Goal: Information Seeking & Learning: Find specific page/section

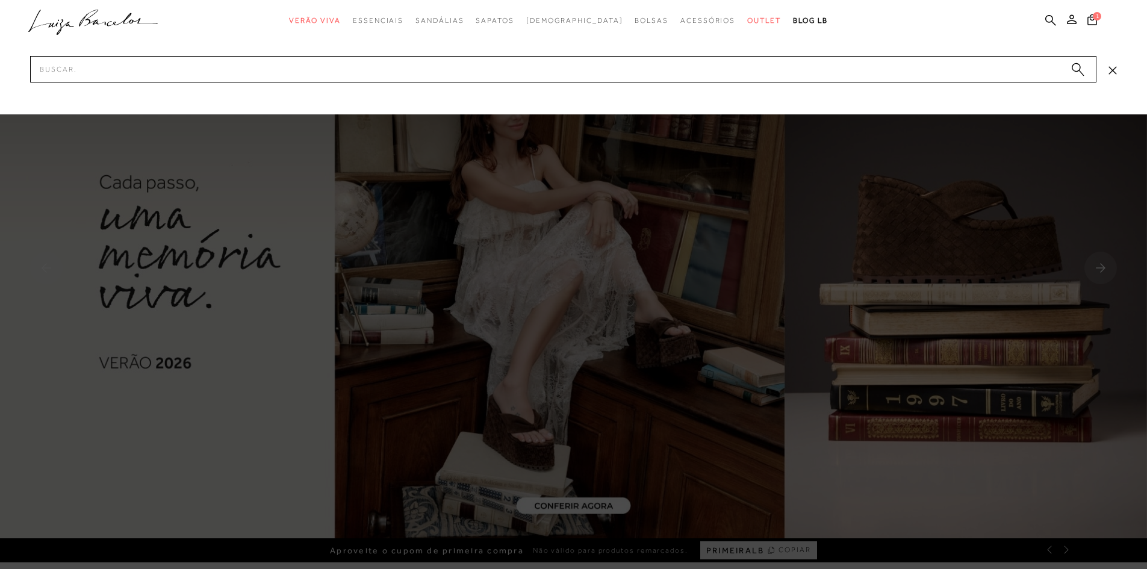
click at [919, 68] on input "Pesquisar" at bounding box center [563, 69] width 1066 height 26
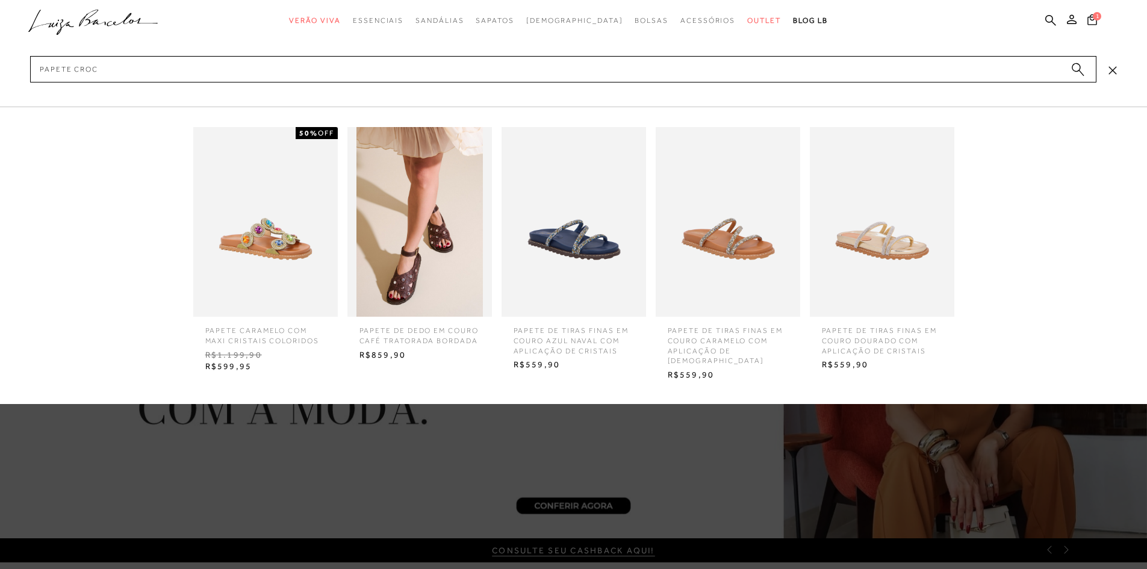
type input "papete croco"
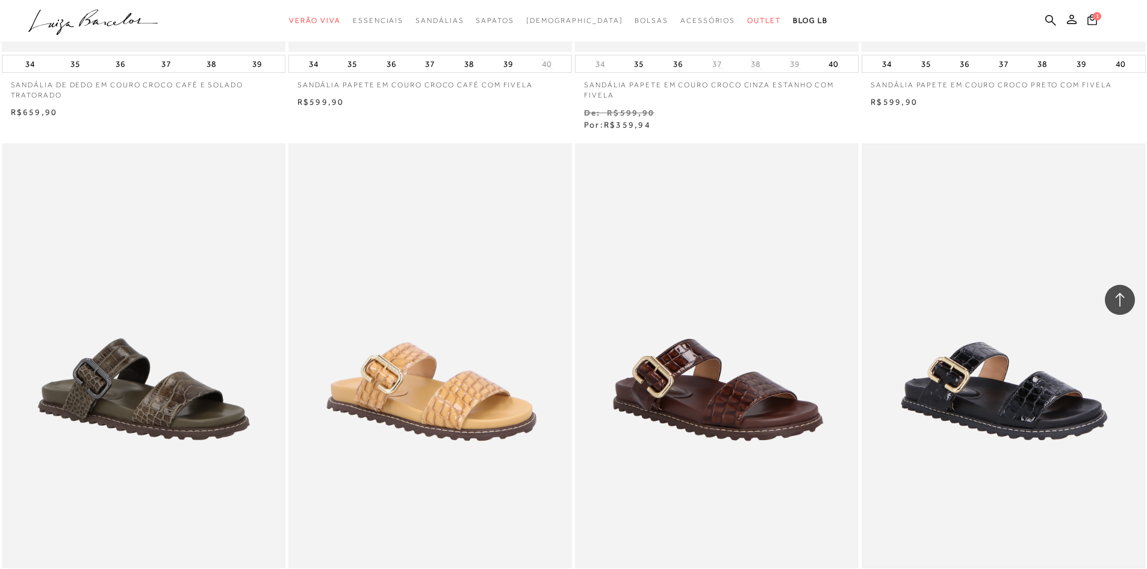
scroll to position [662, 0]
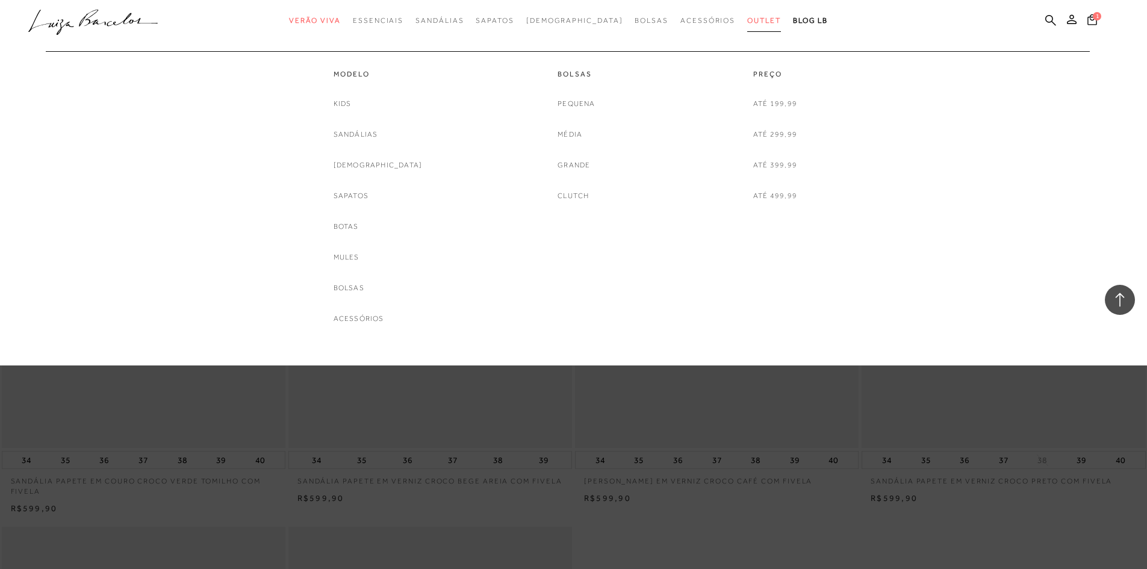
click at [747, 20] on span "Outlet" at bounding box center [764, 20] width 34 height 8
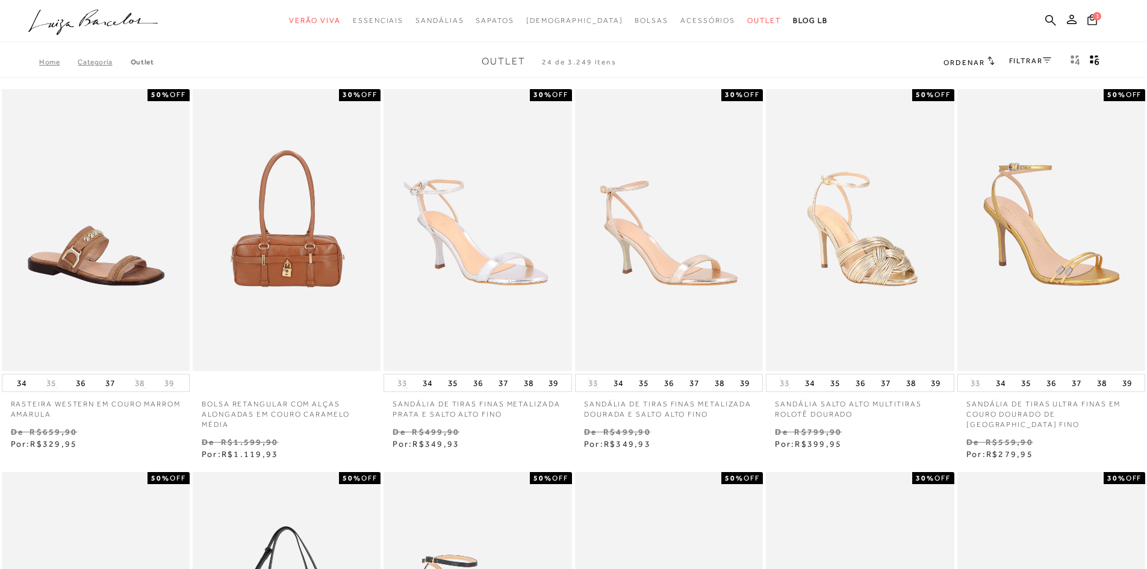
scroll to position [361, 0]
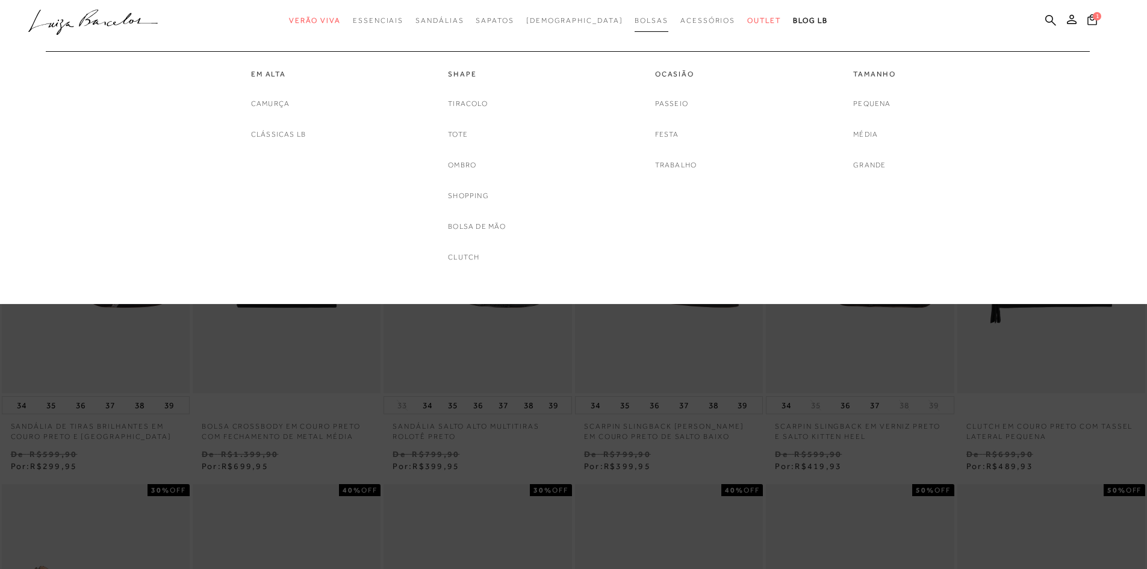
click at [635, 14] on link "Bolsas" at bounding box center [652, 21] width 34 height 22
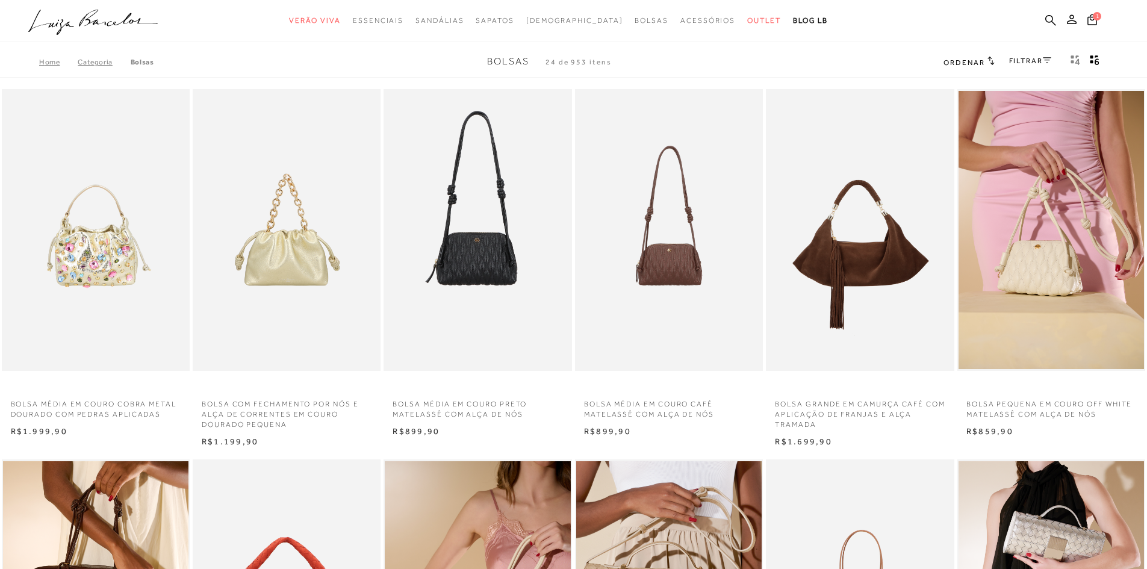
click at [1026, 61] on link "FILTRAR" at bounding box center [1030, 61] width 42 height 8
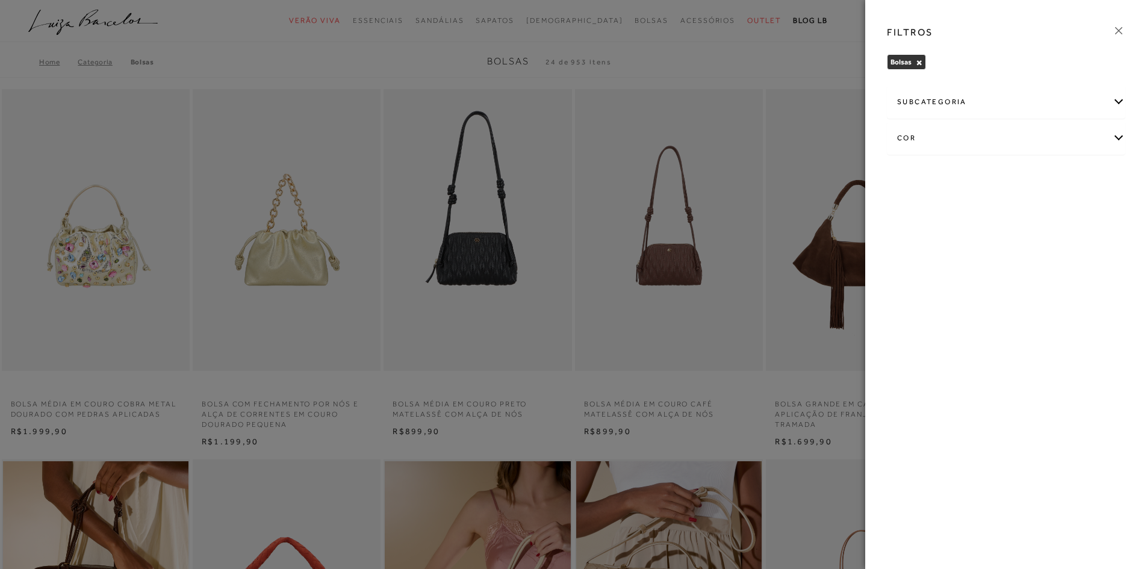
click at [1111, 38] on div "FILTROS" at bounding box center [1006, 32] width 258 height 31
click at [1124, 31] on icon at bounding box center [1118, 30] width 13 height 13
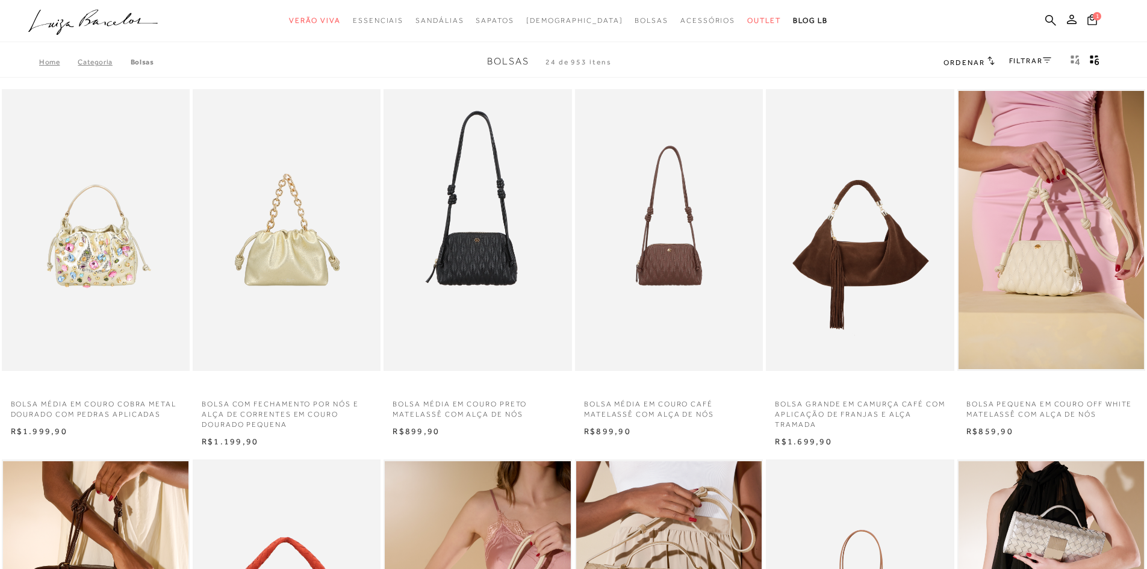
click at [978, 66] on span "Ordenar" at bounding box center [964, 62] width 41 height 8
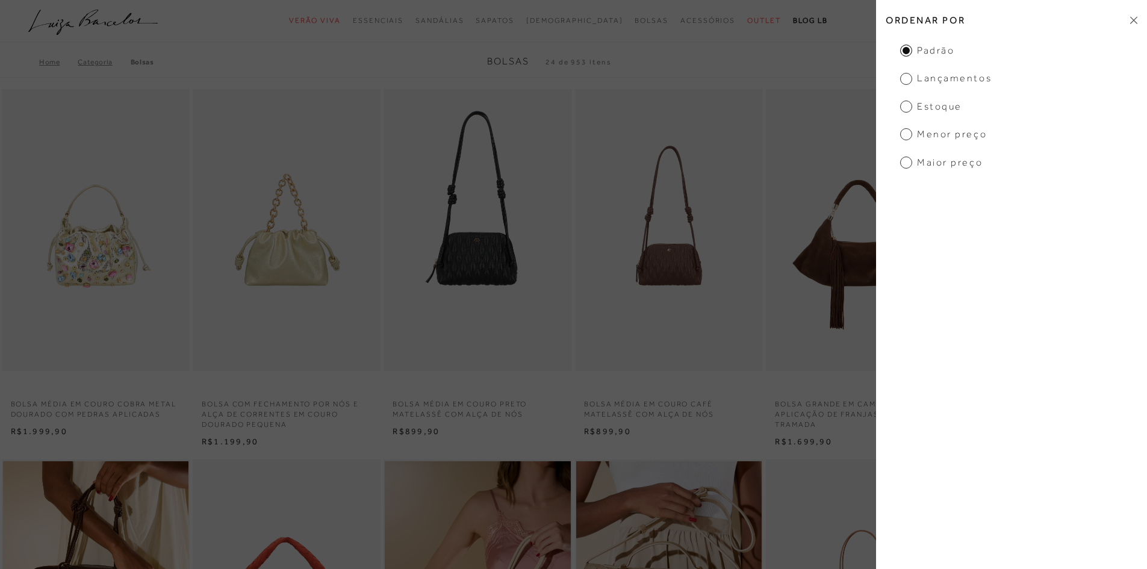
click at [939, 132] on span "Menor preço" at bounding box center [943, 134] width 87 height 13
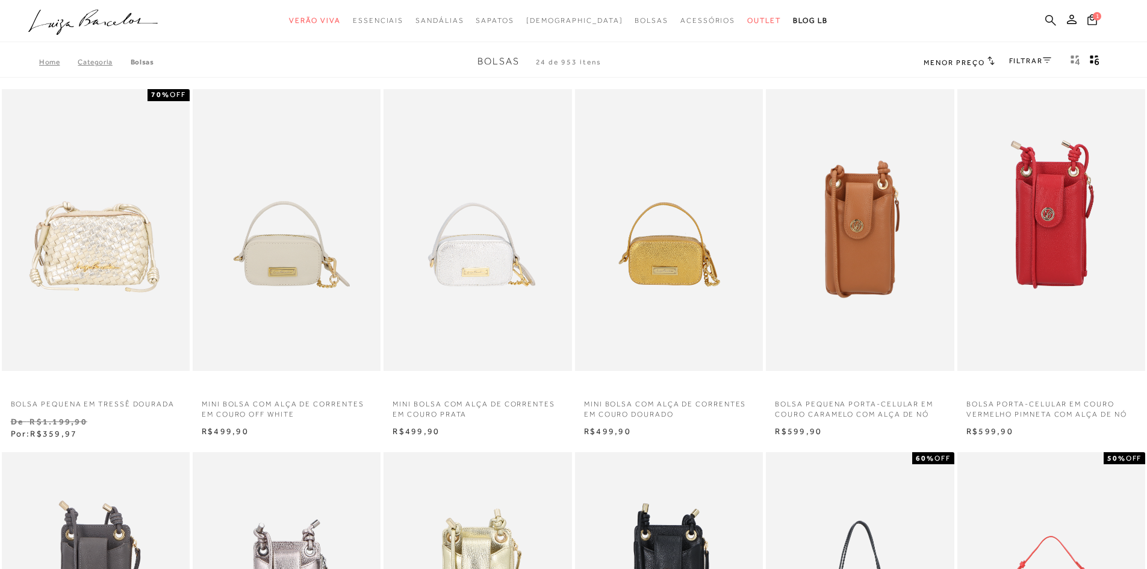
click at [1053, 26] on link at bounding box center [1050, 21] width 11 height 15
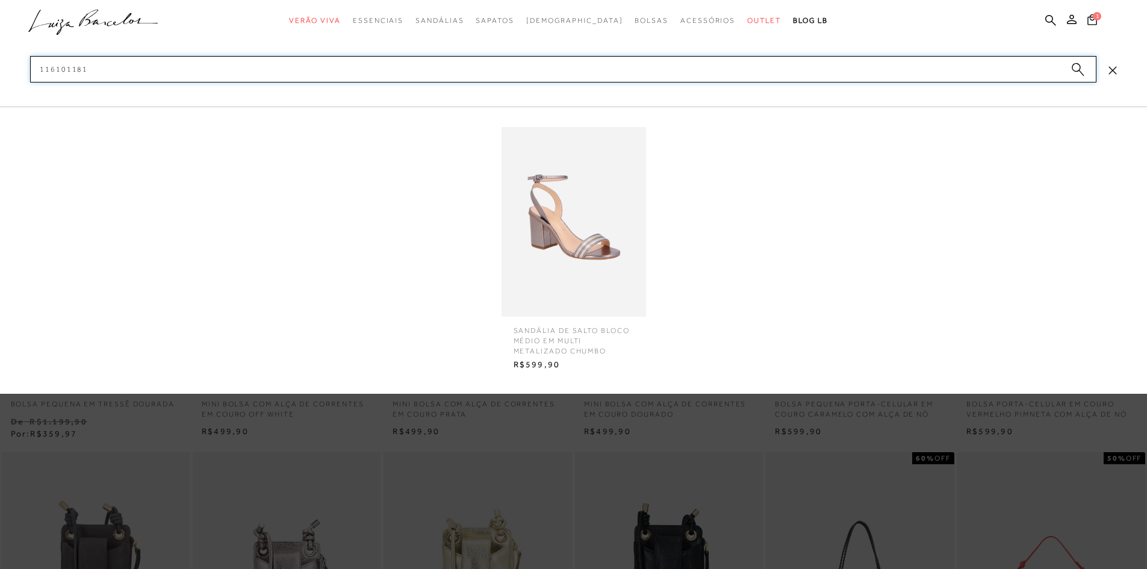
click at [60, 69] on input "116101181" at bounding box center [563, 69] width 1066 height 26
type input "116101181"
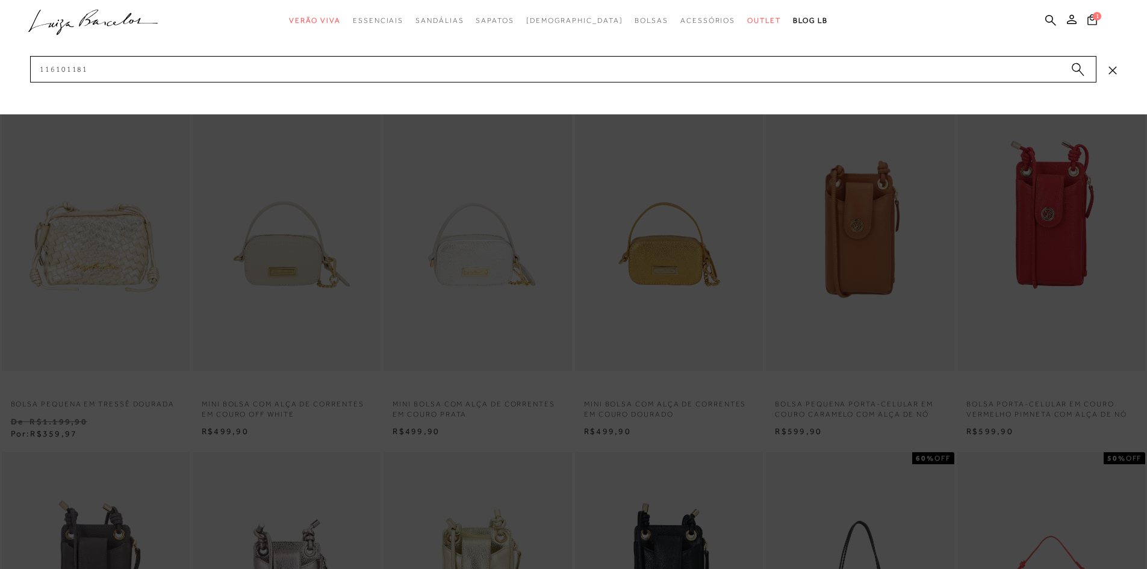
click at [178, 32] on nav ".a{fill-rule:evenodd;} Verão Viva Em alta Favoritos das Influenciadoras Apostas…" at bounding box center [564, 21] width 1117 height 25
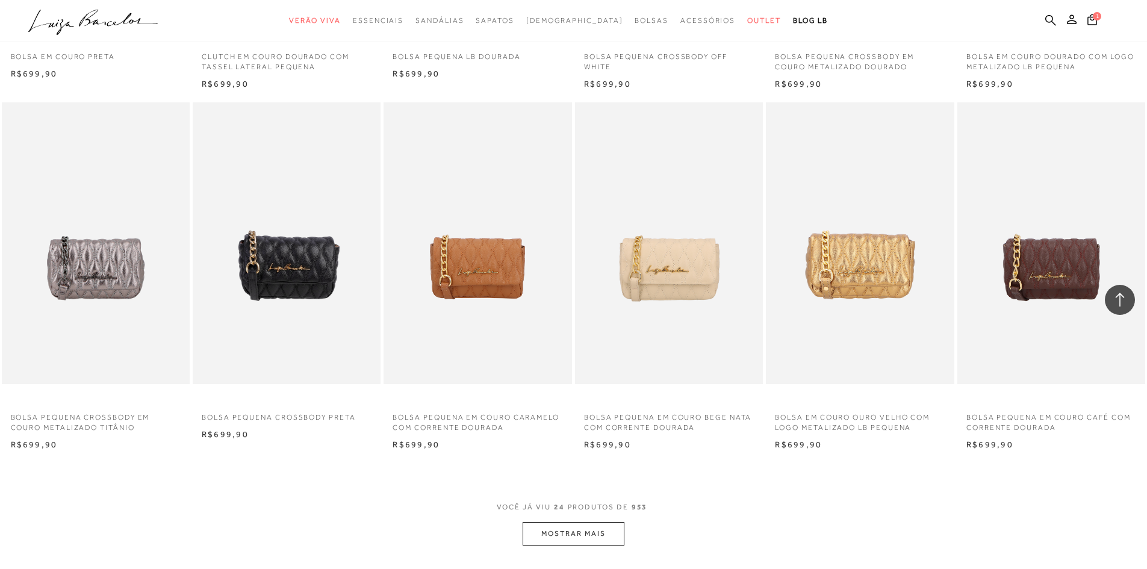
scroll to position [1144, 0]
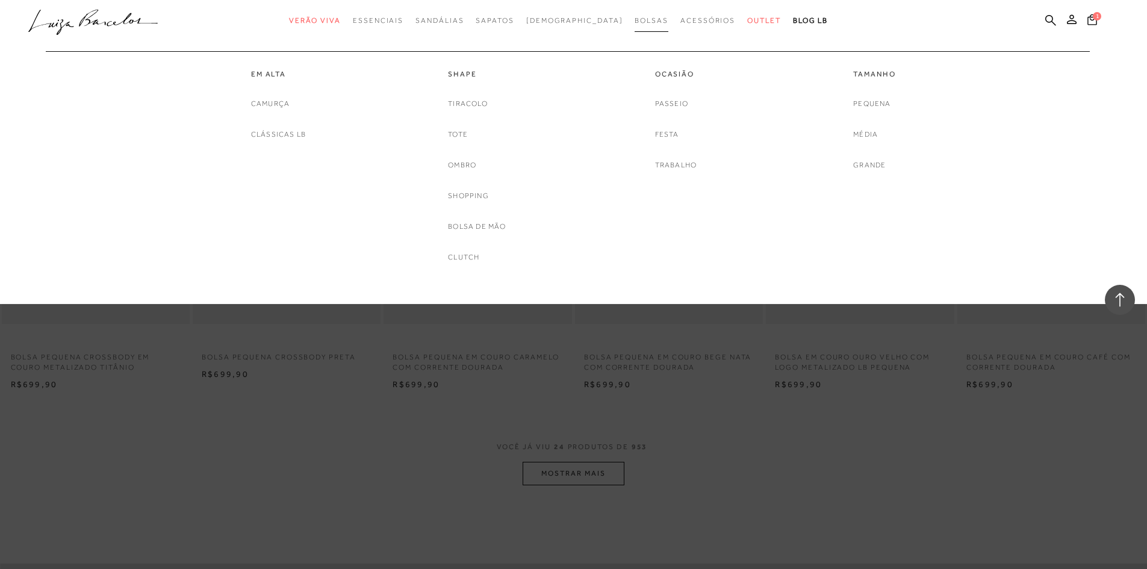
click at [635, 27] on link "Bolsas" at bounding box center [652, 21] width 34 height 22
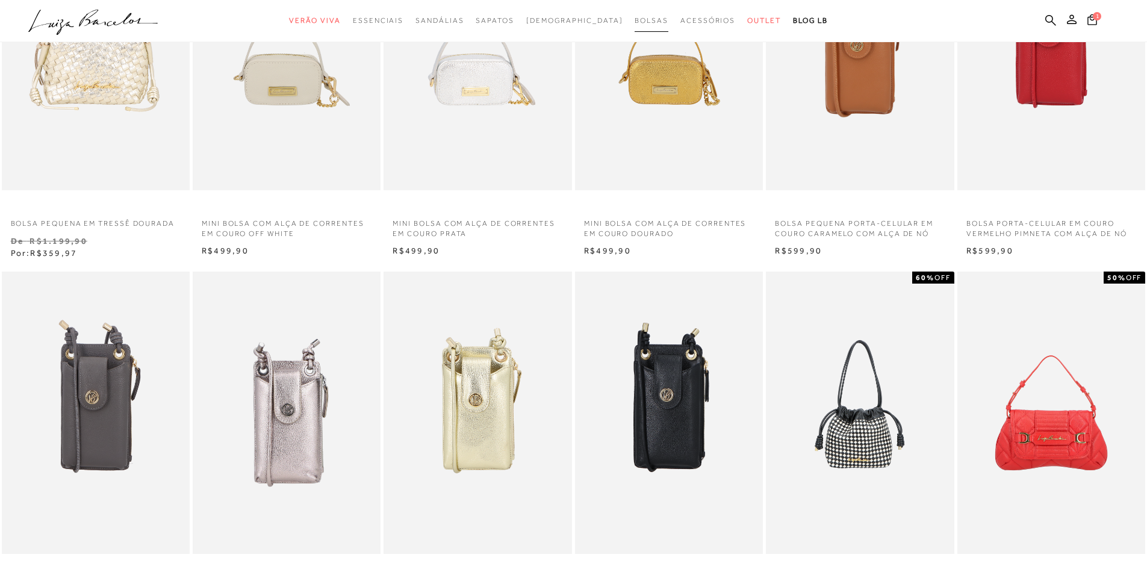
scroll to position [0, 0]
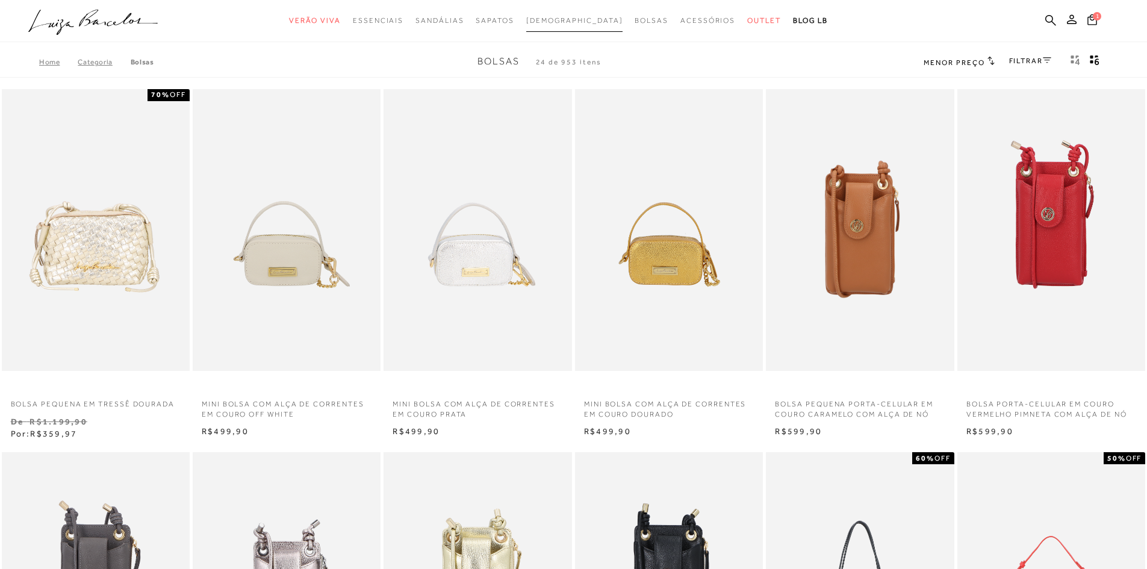
click at [573, 20] on span "[DEMOGRAPHIC_DATA]" at bounding box center [574, 20] width 97 height 8
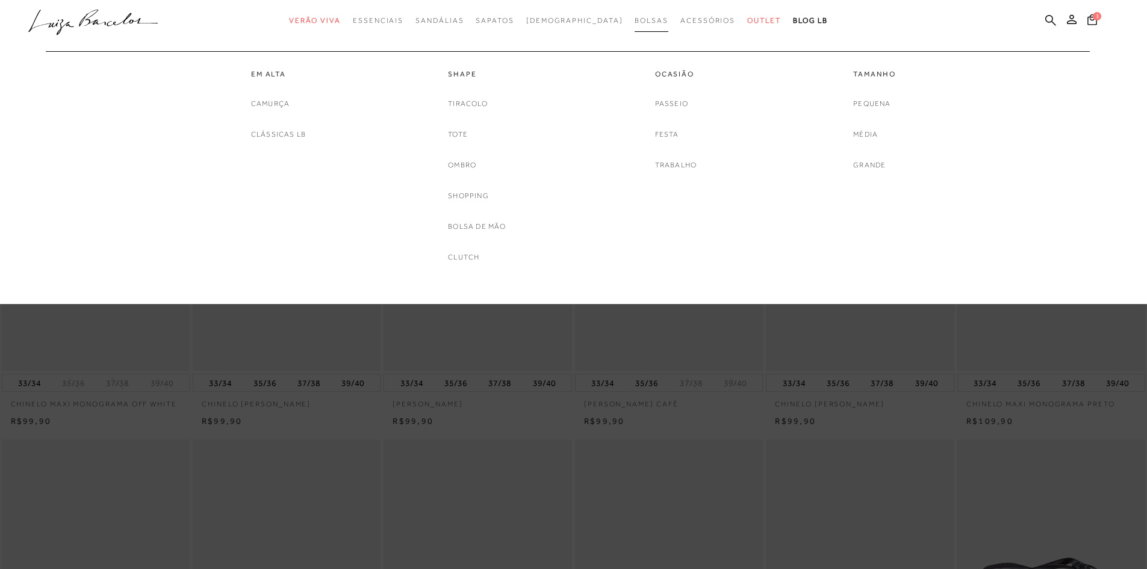
click at [635, 23] on span "Bolsas" at bounding box center [652, 20] width 34 height 8
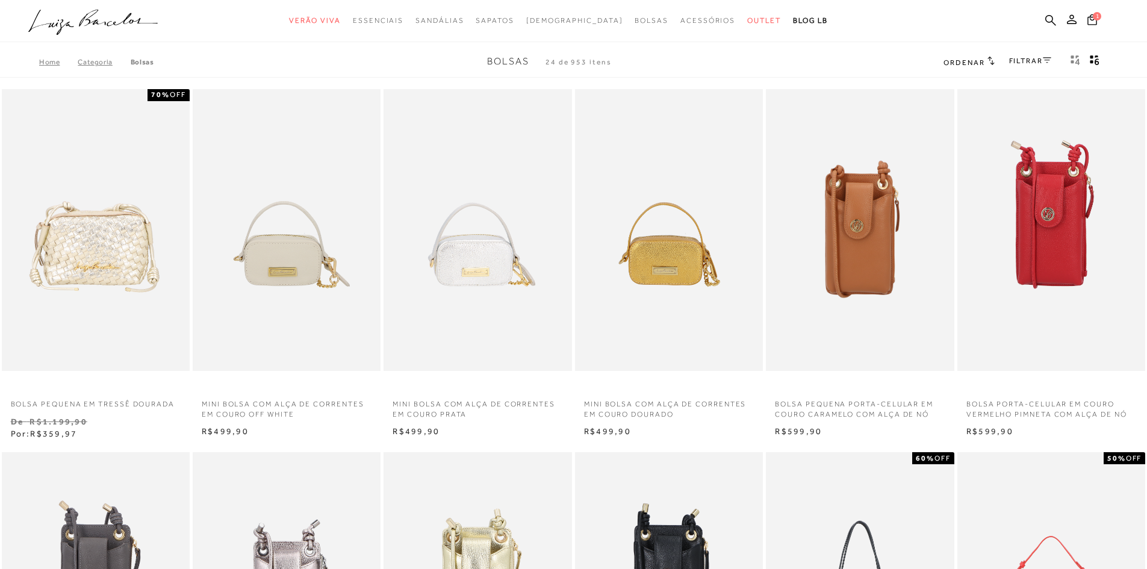
click at [960, 62] on span "Ordenar" at bounding box center [964, 62] width 41 height 8
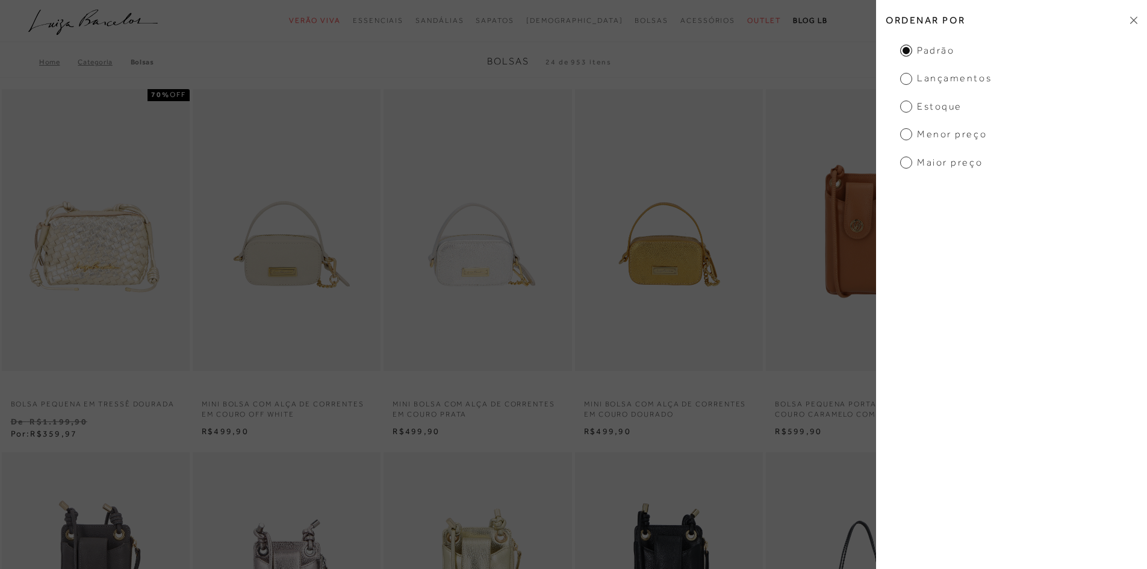
click at [927, 51] on span "Padrão" at bounding box center [927, 50] width 54 height 13
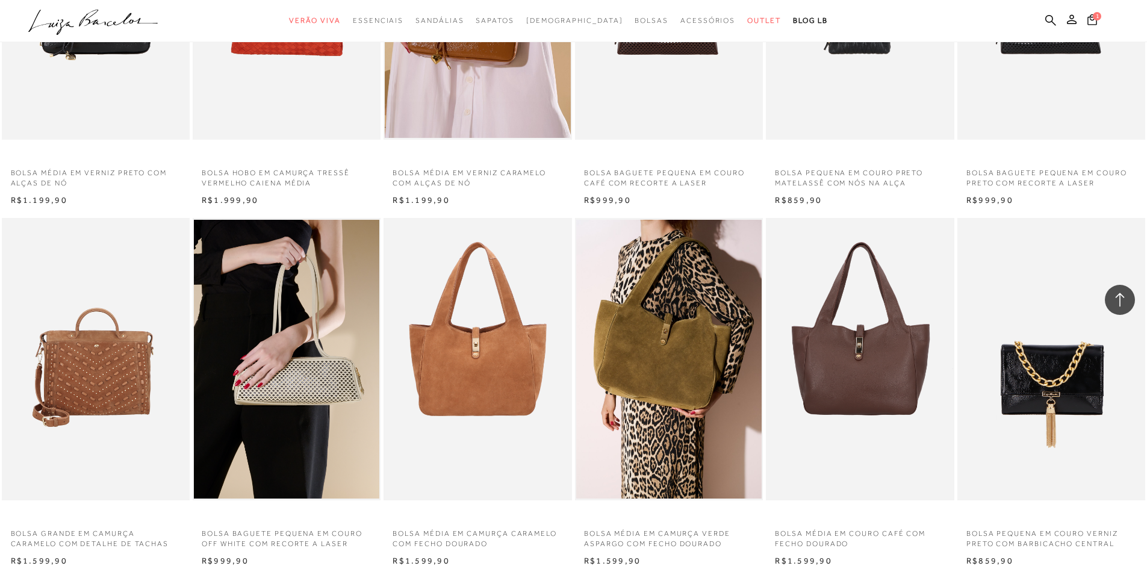
scroll to position [1204, 0]
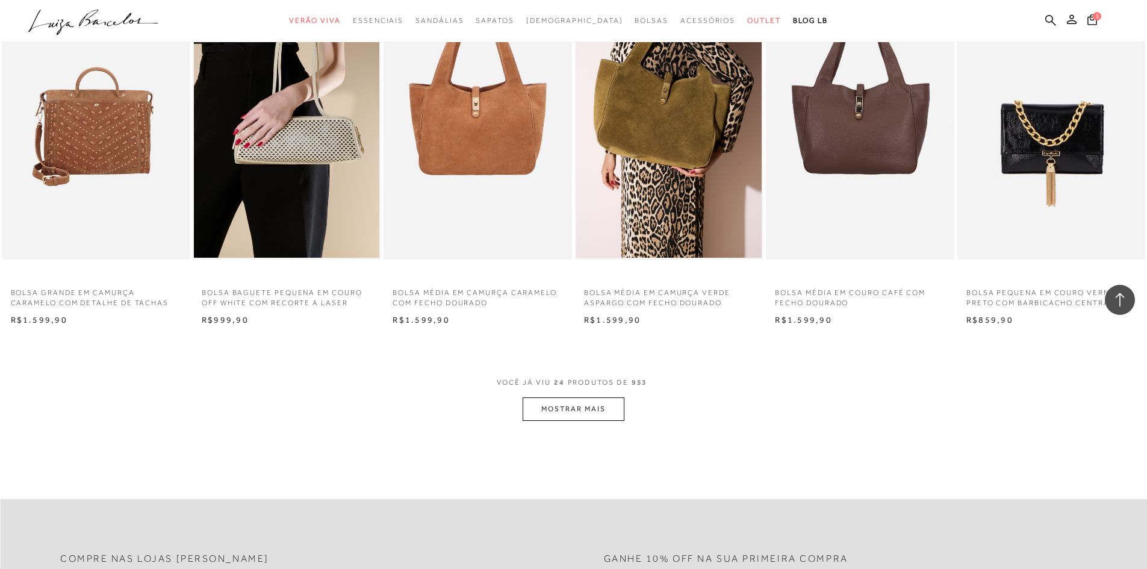
click at [581, 414] on button "MOSTRAR MAIS" at bounding box center [573, 408] width 101 height 23
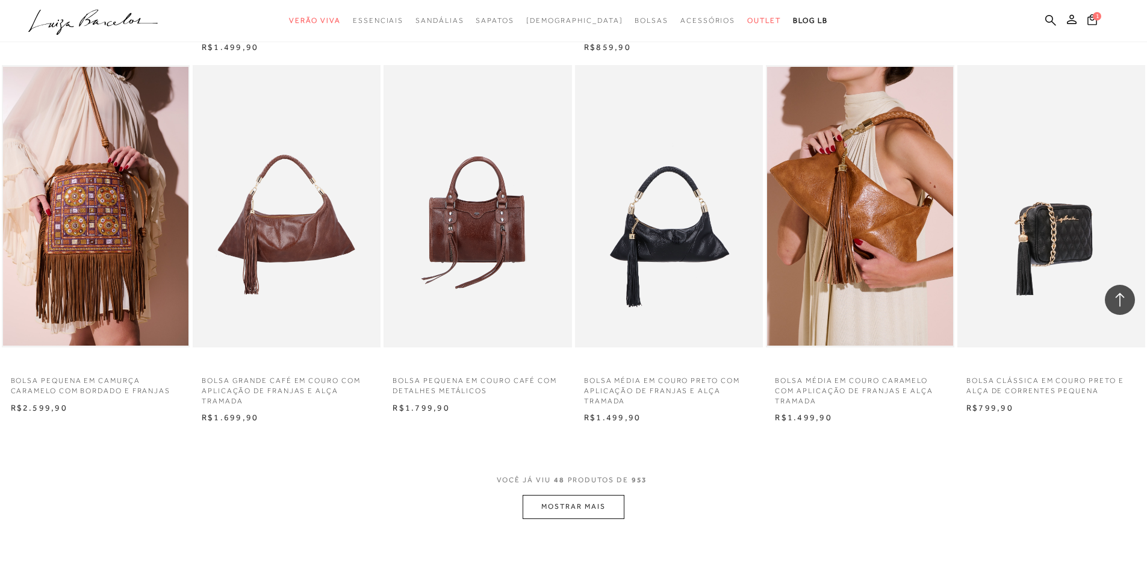
scroll to position [2649, 0]
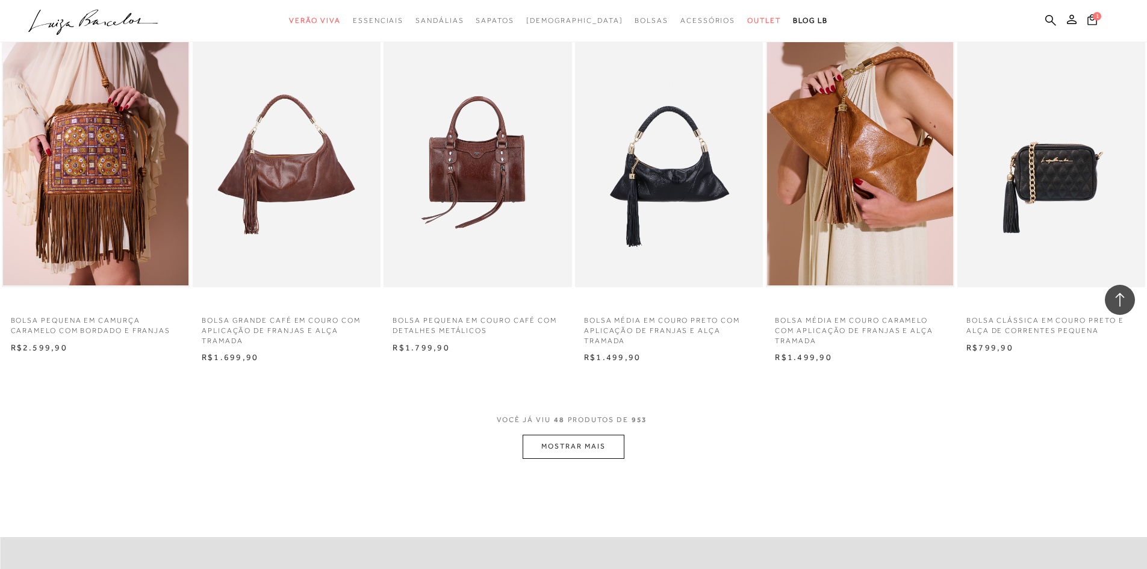
click at [615, 439] on button "MOSTRAR MAIS" at bounding box center [573, 446] width 101 height 23
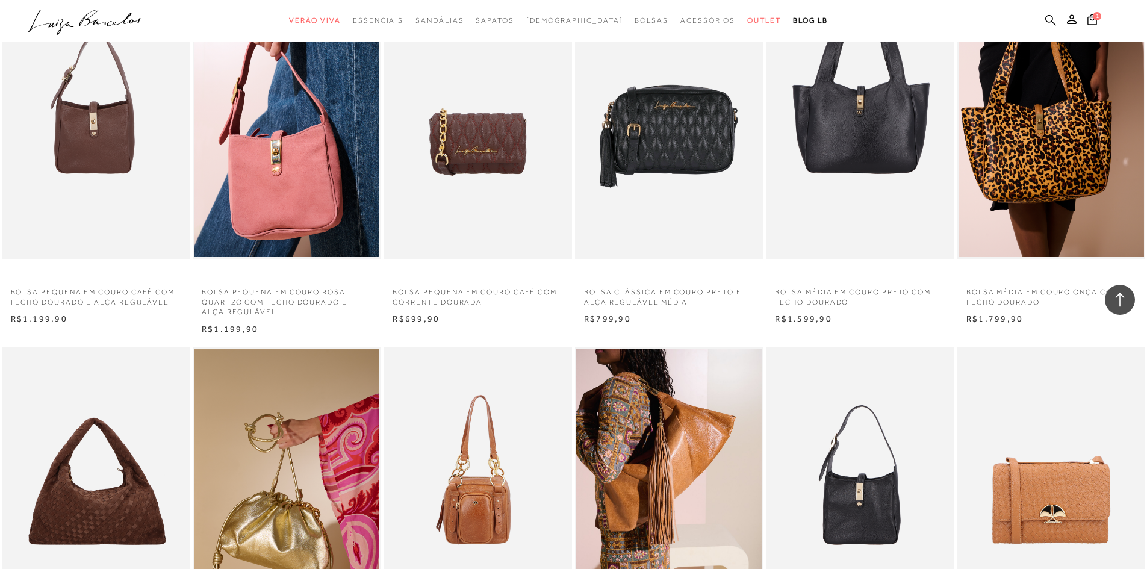
scroll to position [1746, 0]
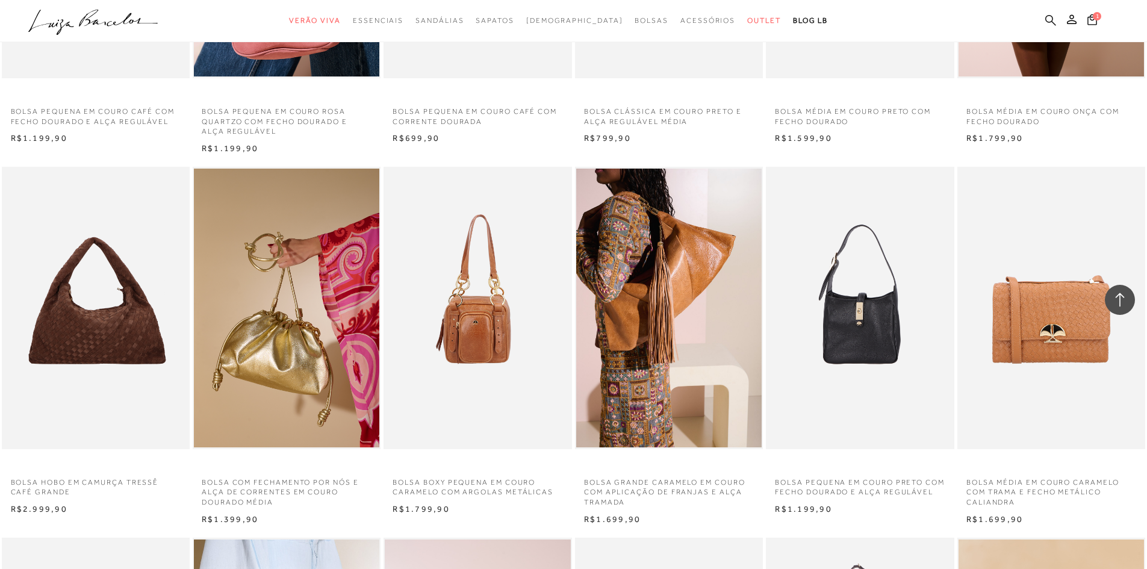
click at [1051, 16] on icon at bounding box center [1050, 19] width 11 height 11
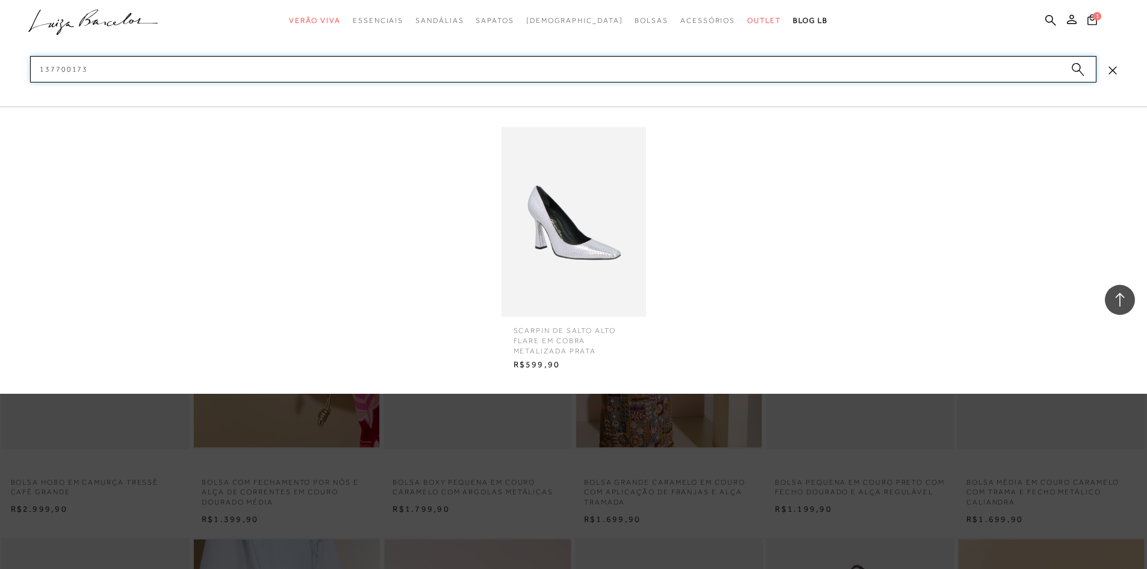
type input "137700173"
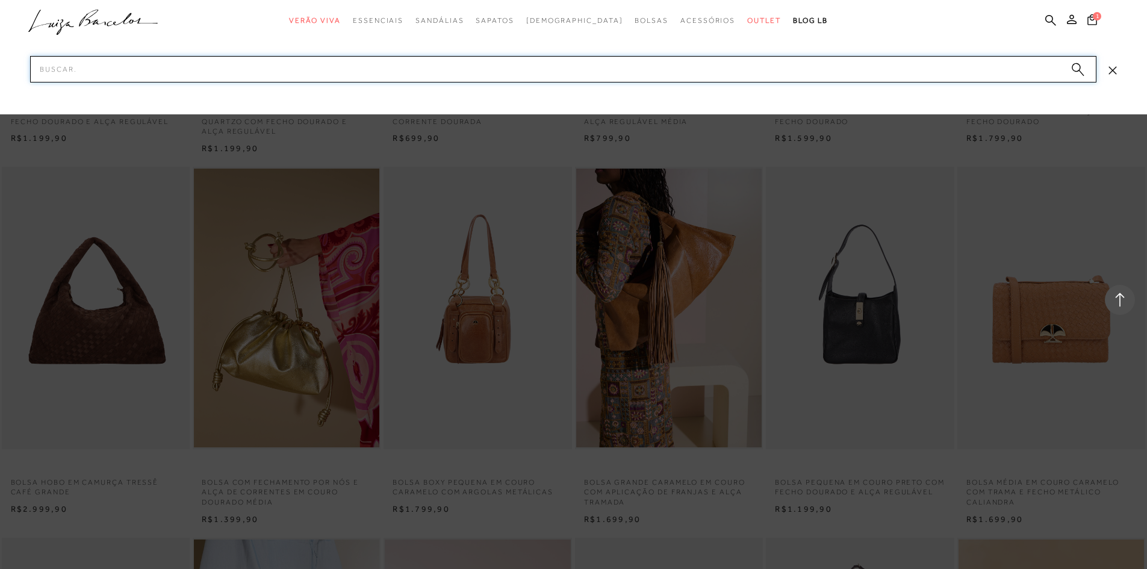
click at [502, 68] on input "Pesquisar" at bounding box center [563, 69] width 1066 height 26
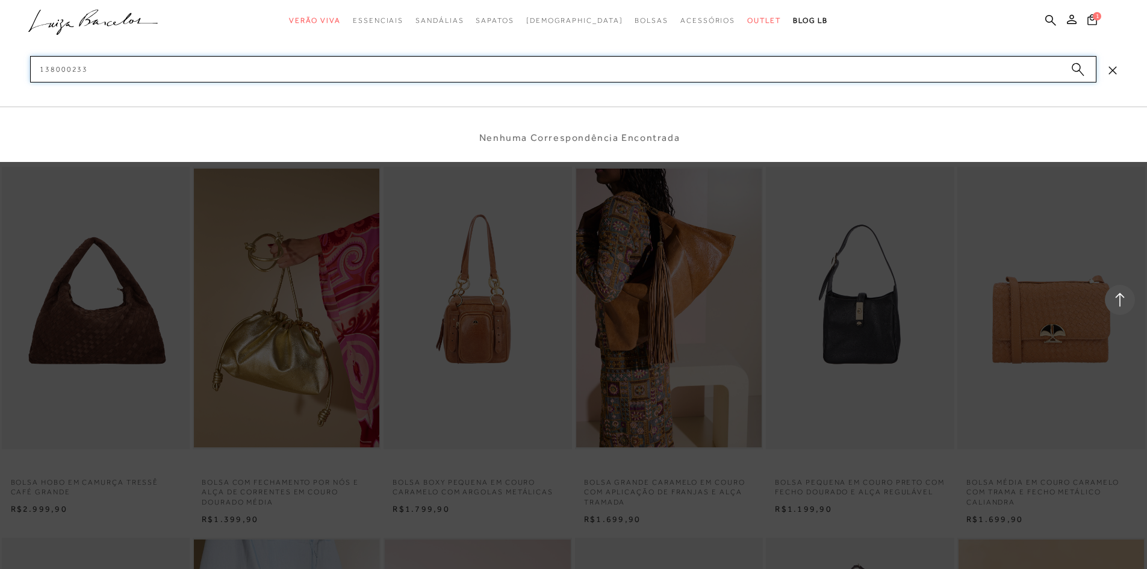
click at [502, 68] on input "138000233" at bounding box center [563, 69] width 1066 height 26
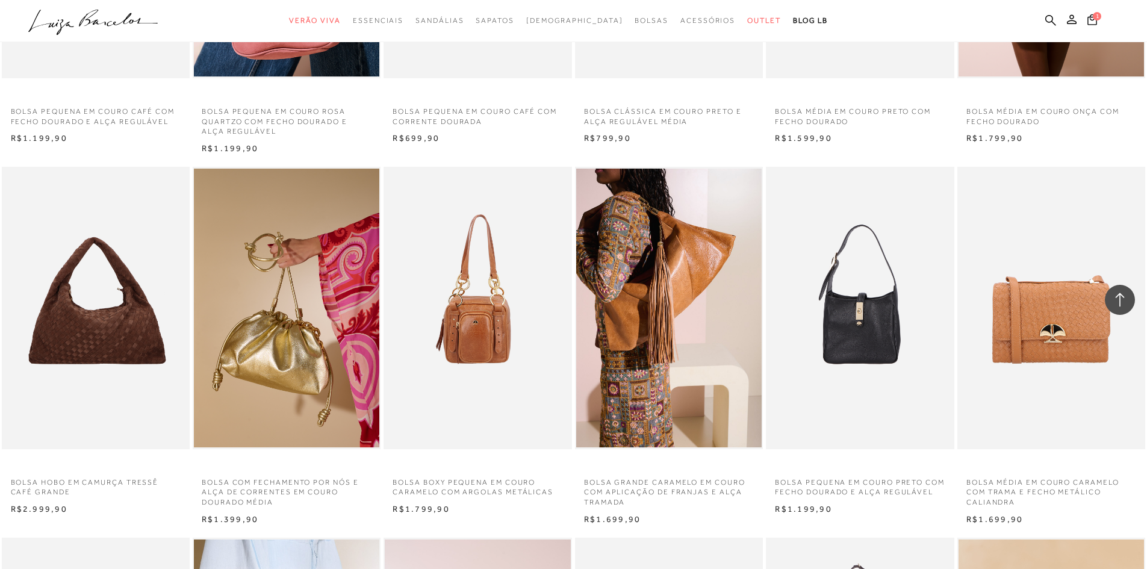
scroll to position [1685, 0]
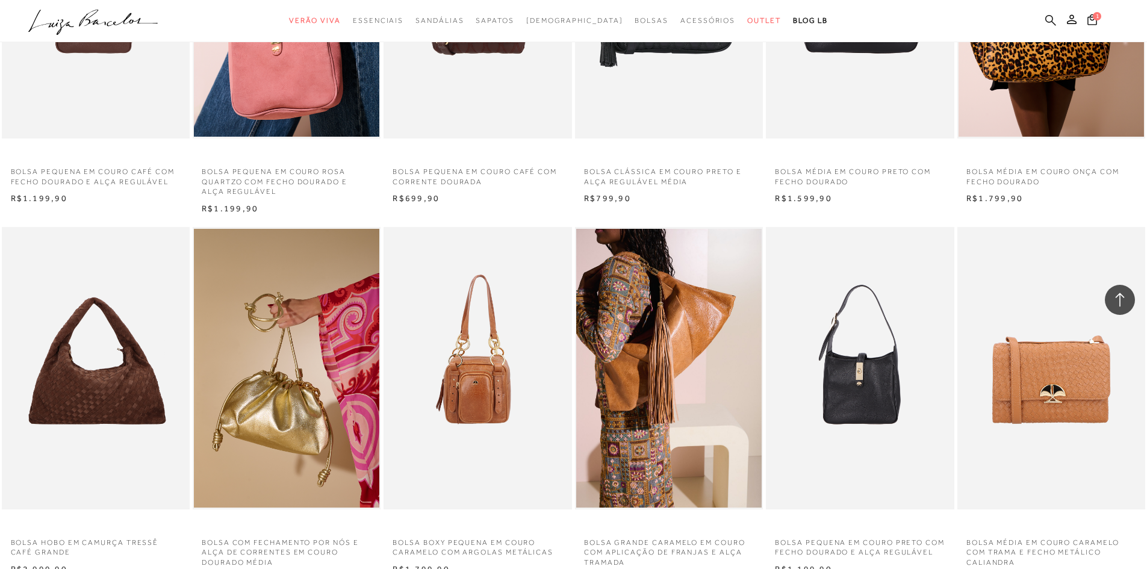
drag, startPoint x: 1042, startPoint y: 25, endPoint x: 1048, endPoint y: 25, distance: 6.7
click at [1042, 25] on ul ".a{fill-rule:evenodd;} Verão Viva Em alta Favoritos das Influenciadoras Apostas…" at bounding box center [564, 21] width 1072 height 22
click at [1048, 25] on icon at bounding box center [1050, 19] width 11 height 11
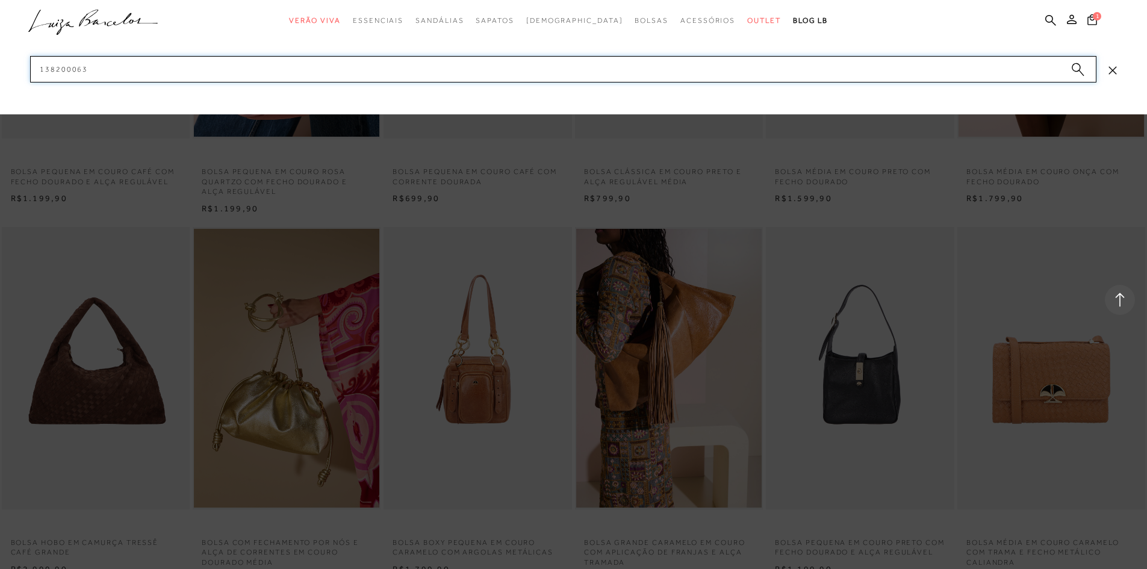
click at [141, 76] on input "138200063" at bounding box center [563, 69] width 1066 height 26
type input "bolsa boho dourada"
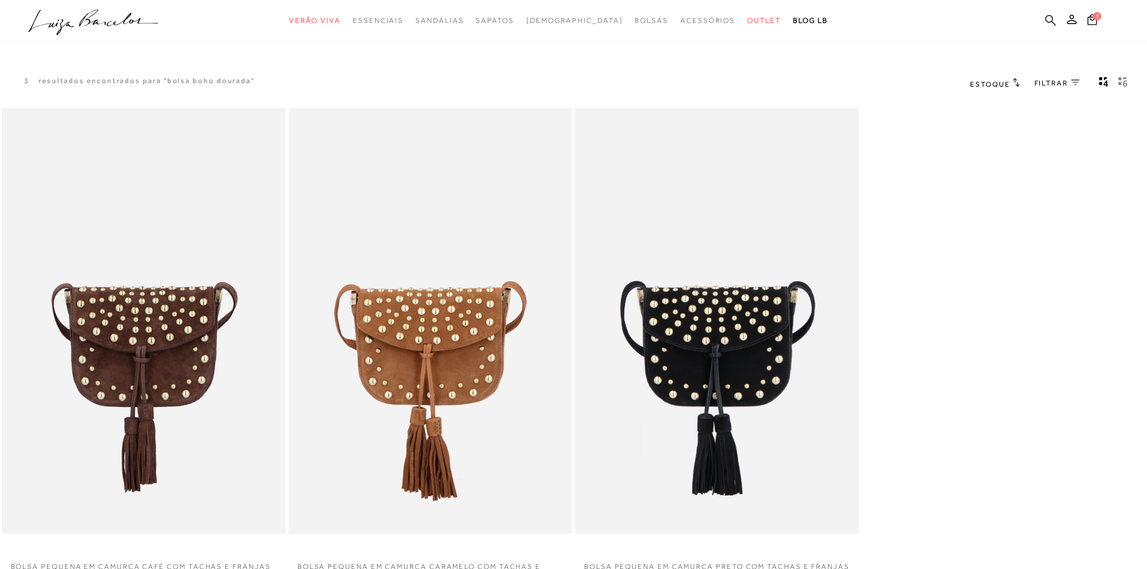
click at [1051, 17] on icon at bounding box center [1050, 19] width 11 height 11
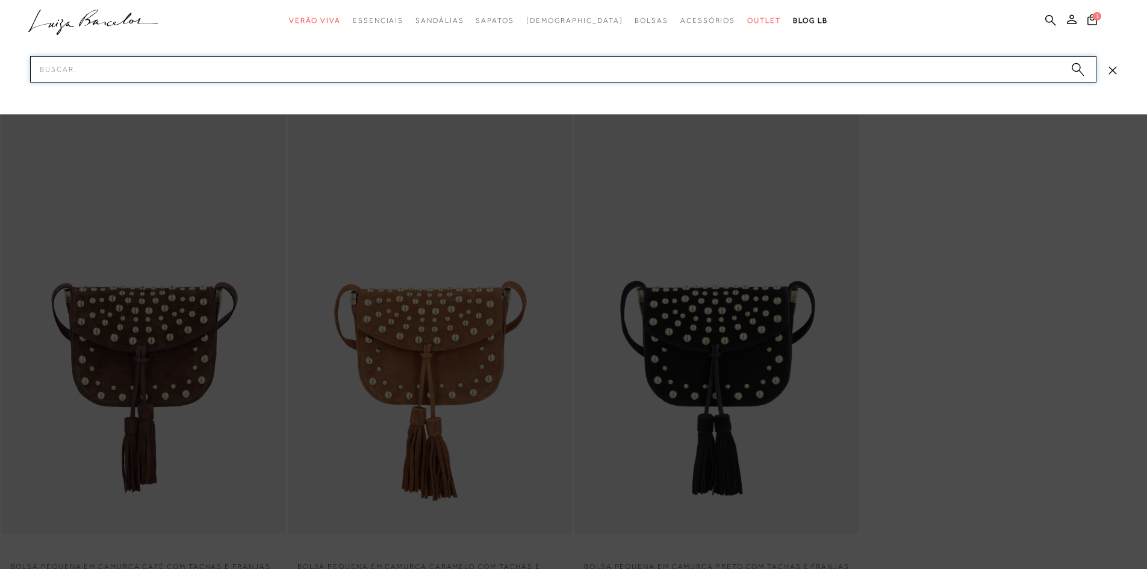
click at [262, 65] on input "Pesquisar" at bounding box center [563, 69] width 1066 height 26
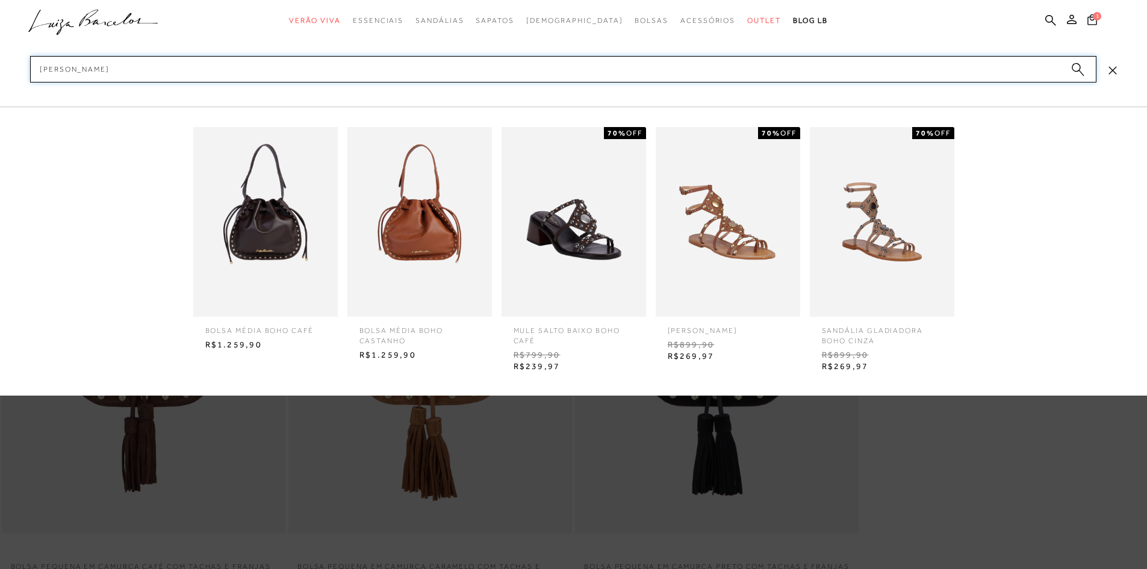
type input "boho rosa"
